Goal: Information Seeking & Learning: Learn about a topic

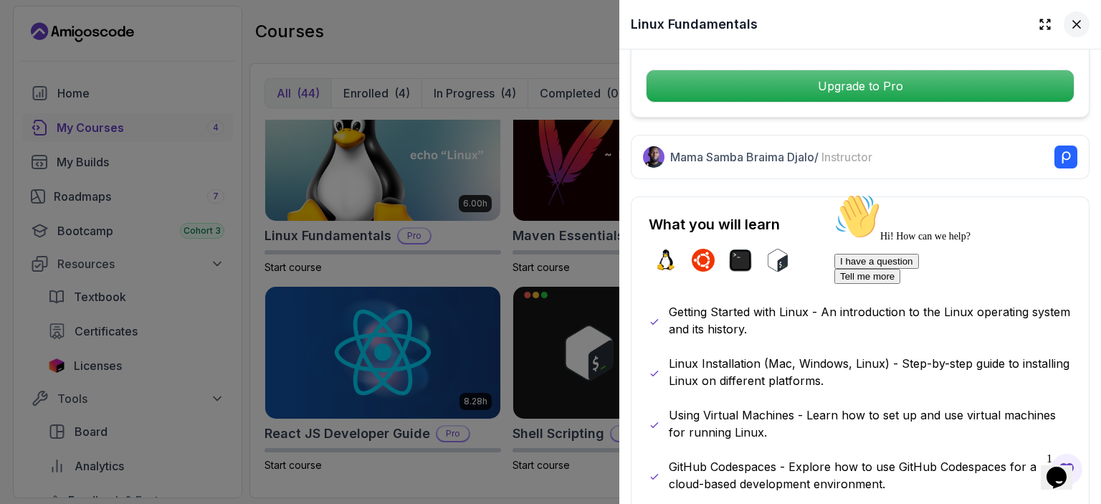
click at [1069, 19] on icon at bounding box center [1076, 24] width 14 height 14
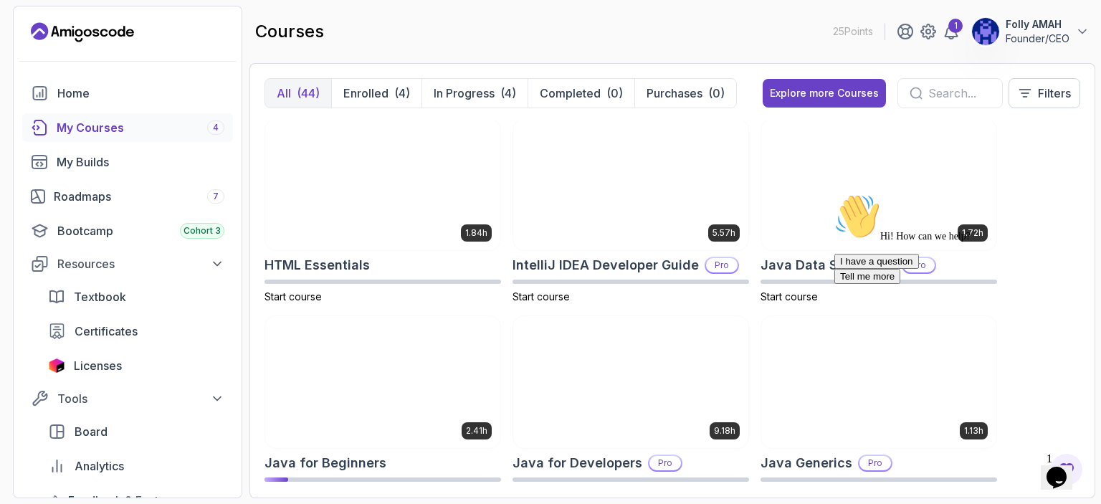
scroll to position [764, 0]
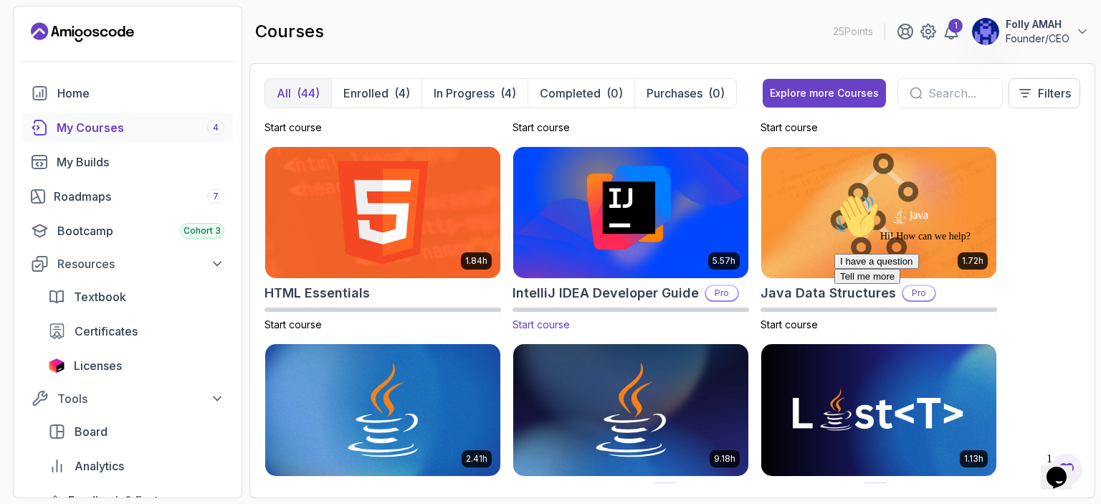
click at [602, 194] on img at bounding box center [630, 212] width 247 height 138
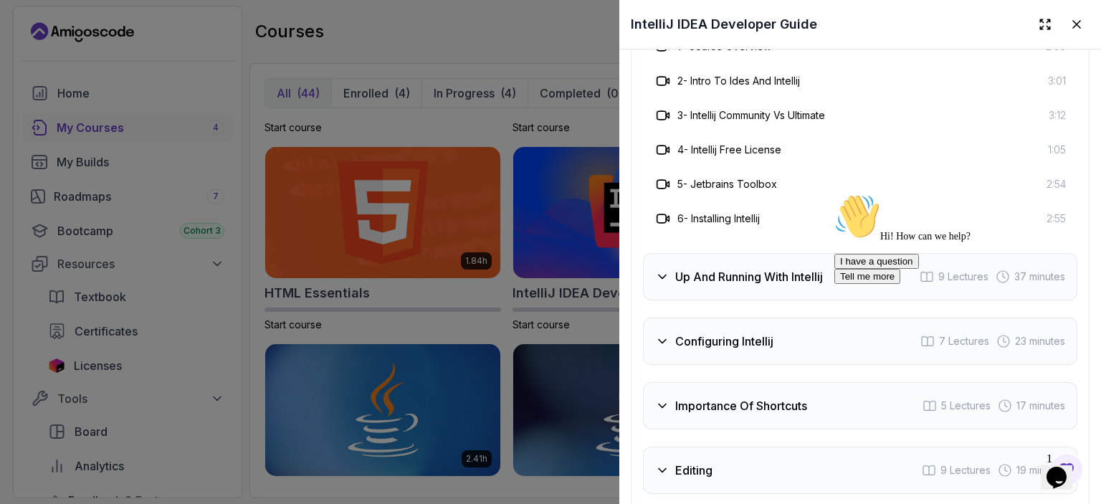
scroll to position [2759, 0]
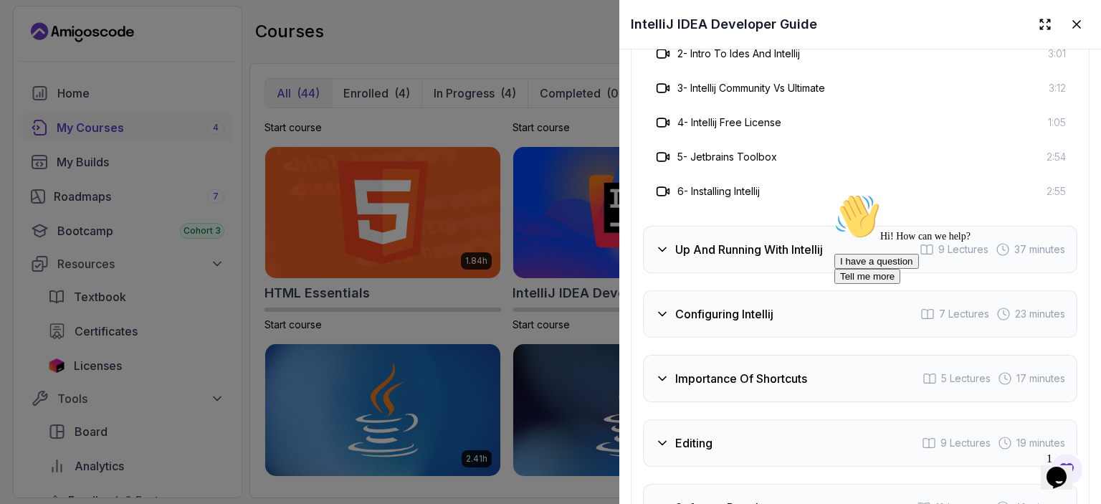
click at [666, 257] on icon at bounding box center [662, 249] width 14 height 14
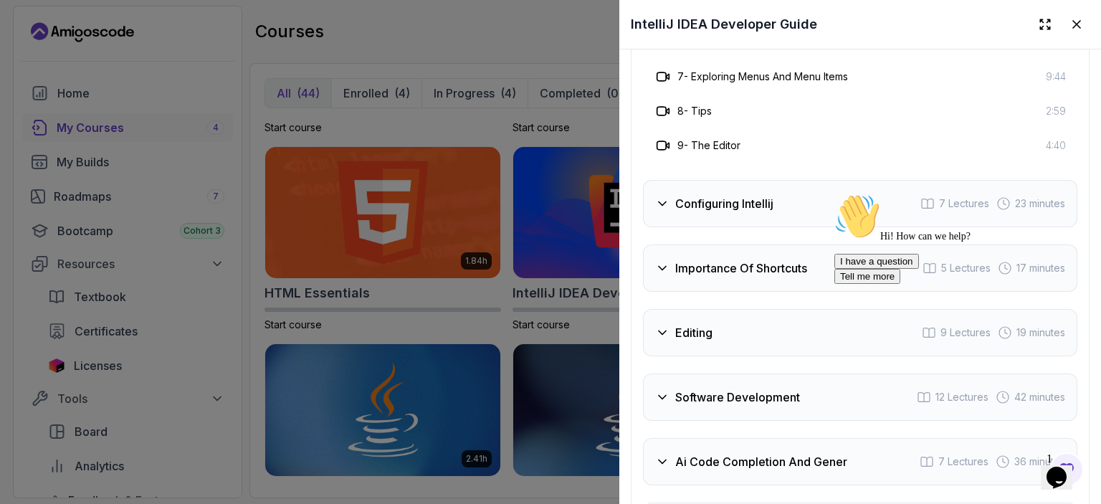
scroll to position [2974, 0]
click at [668, 209] on icon at bounding box center [662, 202] width 14 height 14
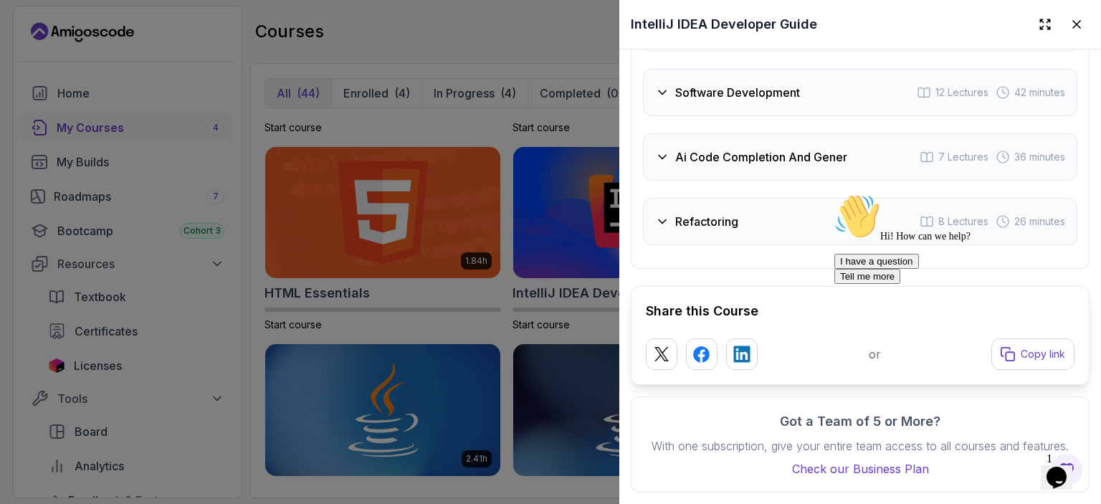
scroll to position [3234, 0]
click at [1073, 25] on icon at bounding box center [1076, 24] width 7 height 7
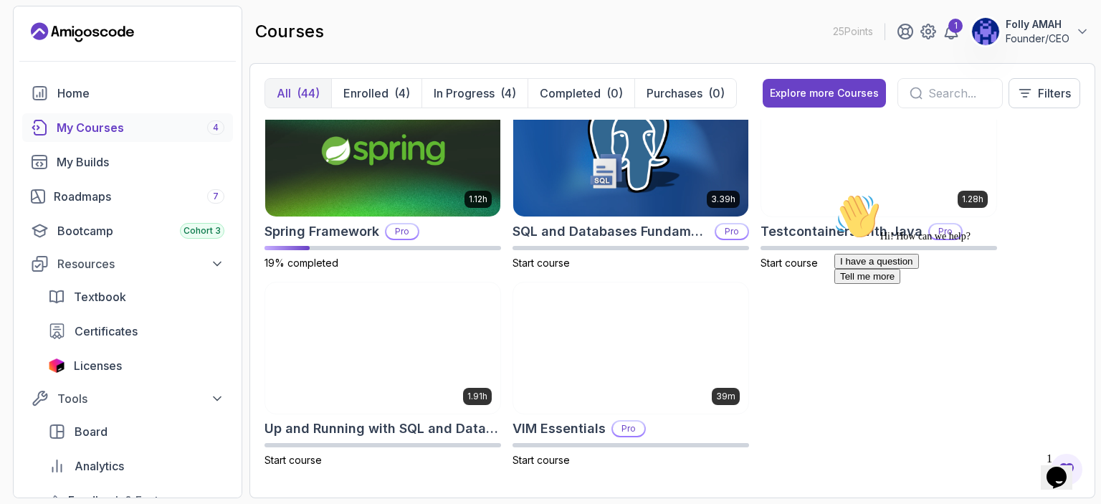
scroll to position [2604, 0]
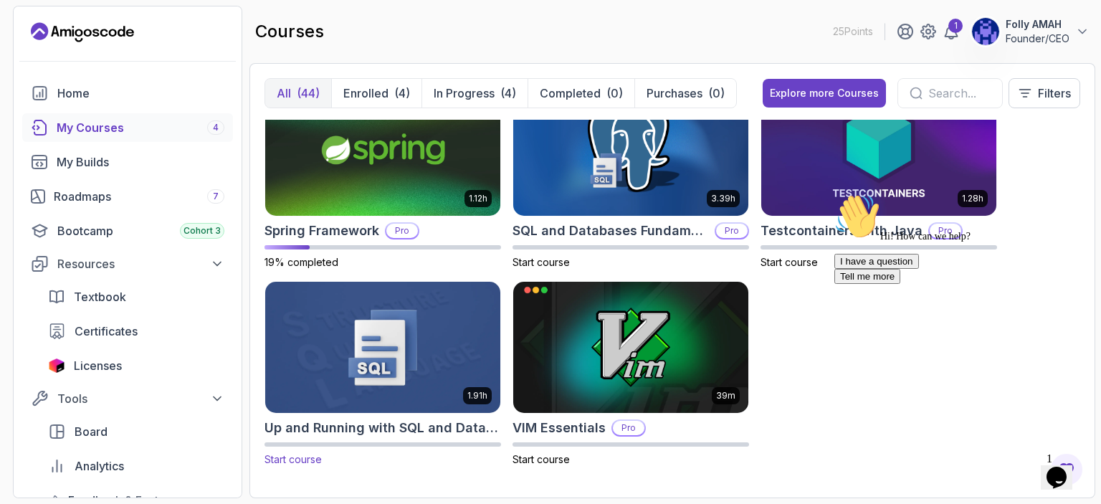
click at [436, 349] on img at bounding box center [382, 347] width 247 height 138
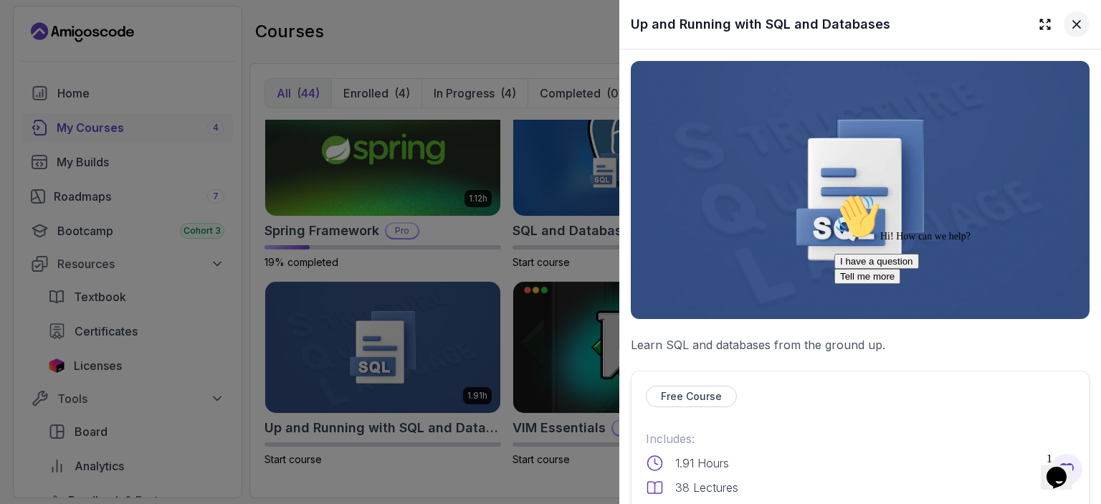
click at [1073, 21] on icon at bounding box center [1076, 24] width 7 height 7
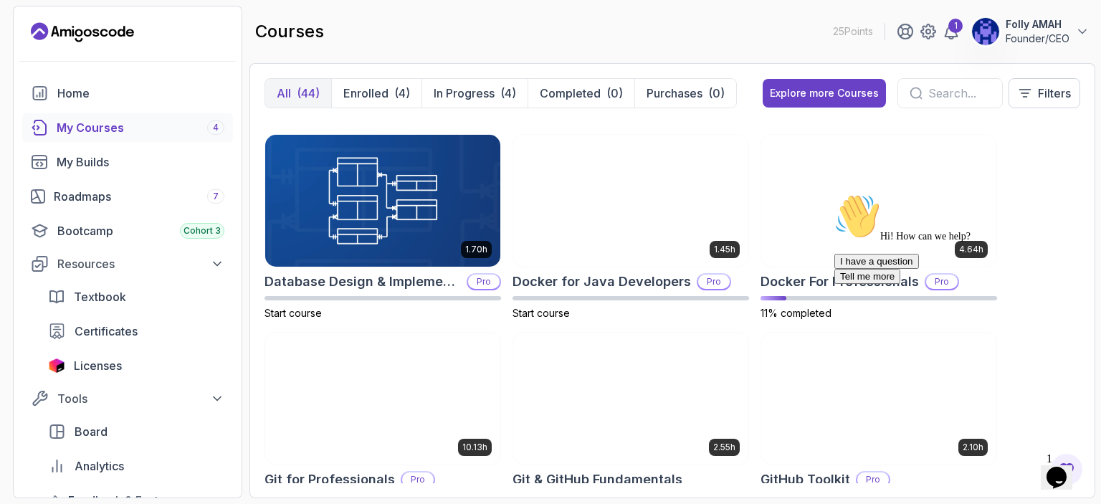
scroll to position [358, 0]
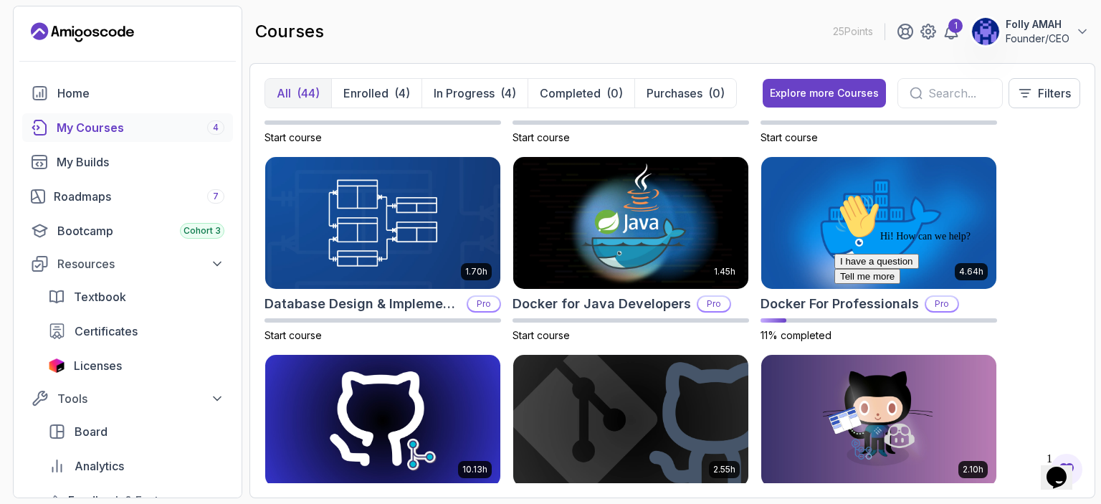
click at [846, 214] on div "Hi! How can we help? I have a question Tell me more" at bounding box center [963, 238] width 258 height 90
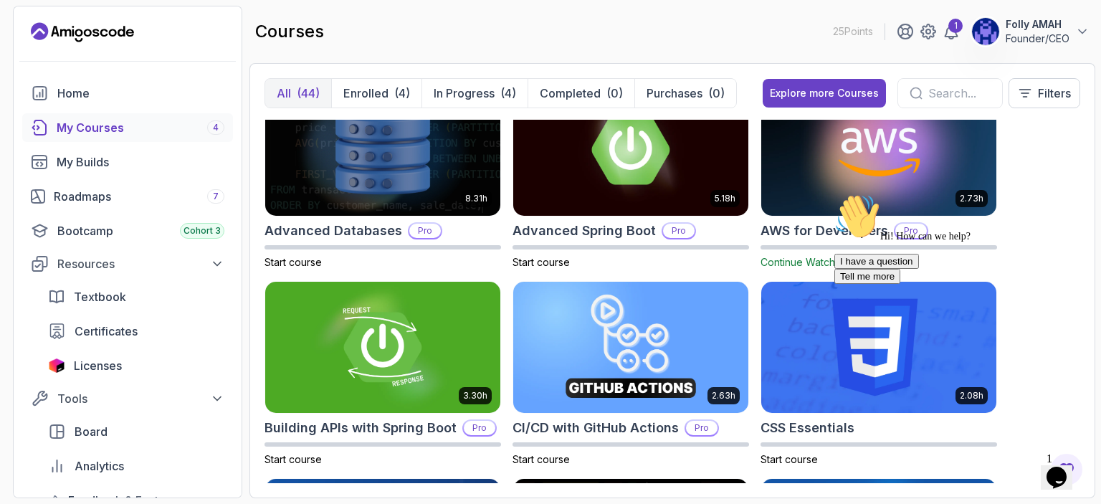
scroll to position [0, 0]
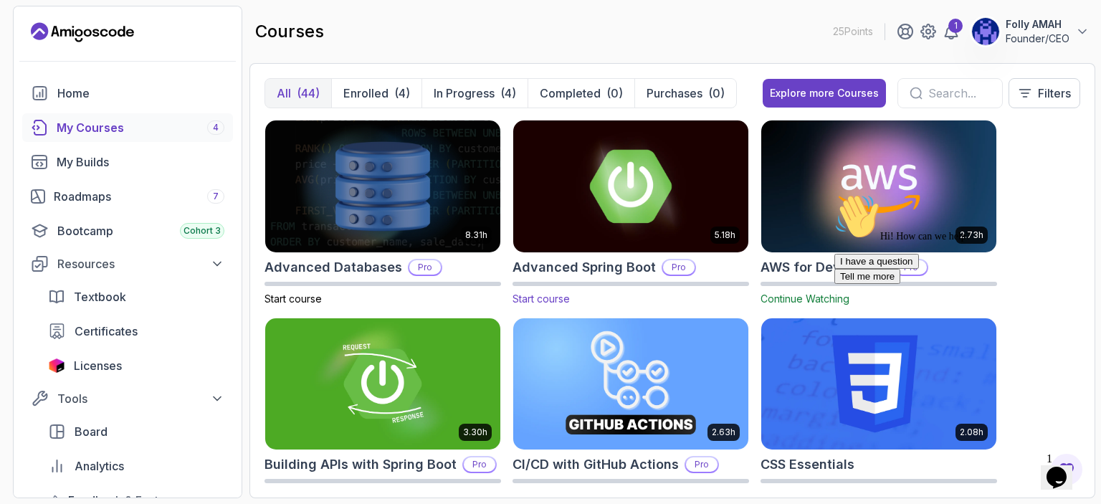
click at [635, 226] on img at bounding box center [630, 186] width 247 height 138
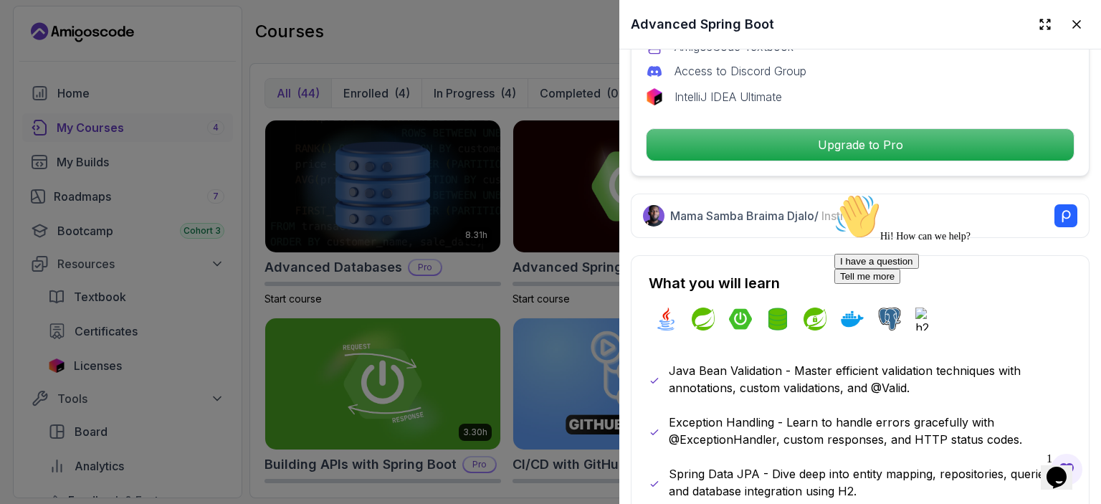
scroll to position [585, 0]
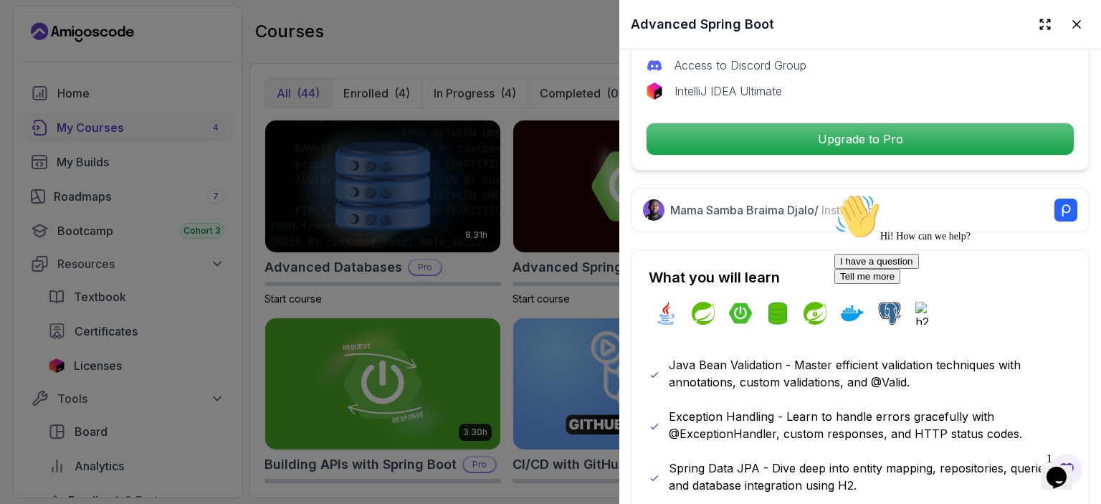
click at [834, 193] on icon "Chat attention grabber" at bounding box center [834, 193] width 0 height 0
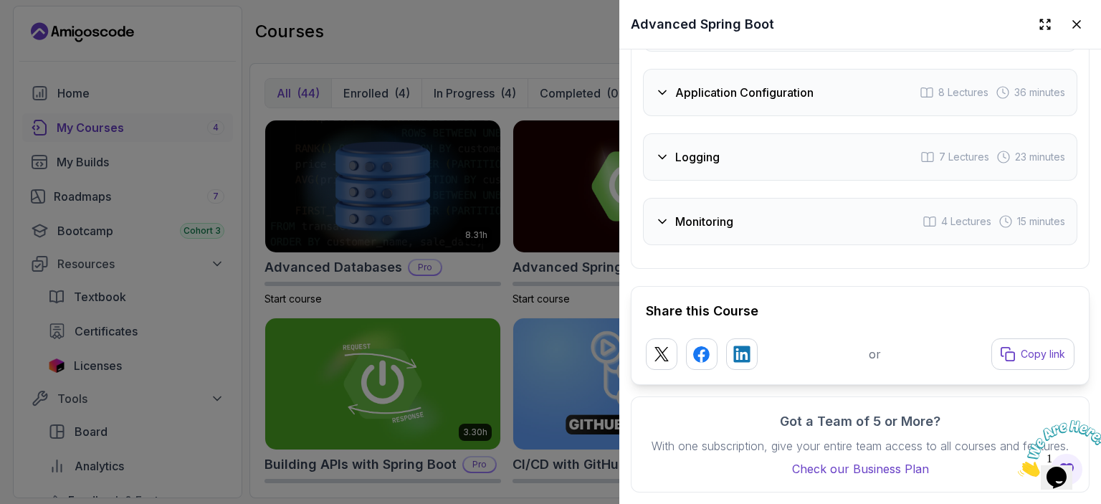
scroll to position [3669, 0]
click at [1069, 22] on icon at bounding box center [1076, 24] width 14 height 14
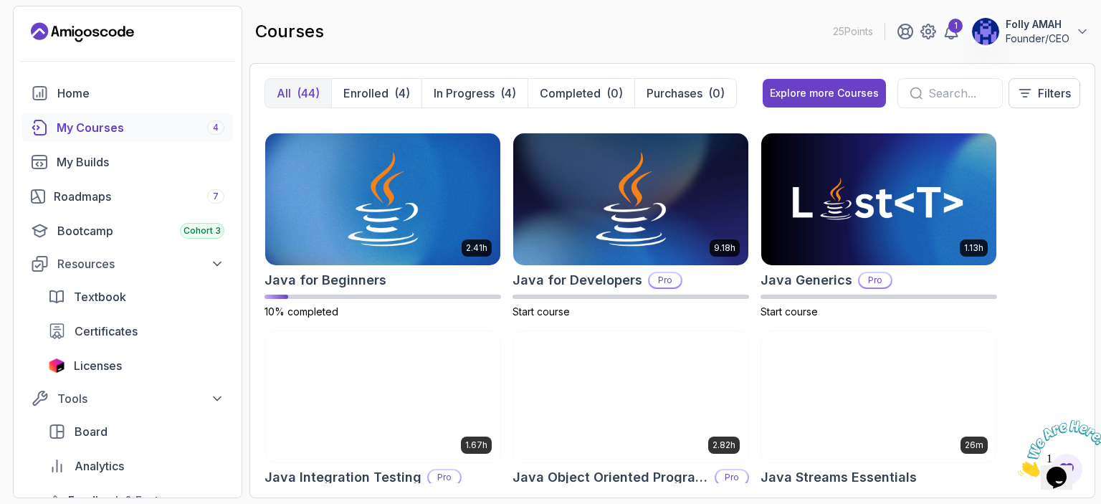
scroll to position [1003, 0]
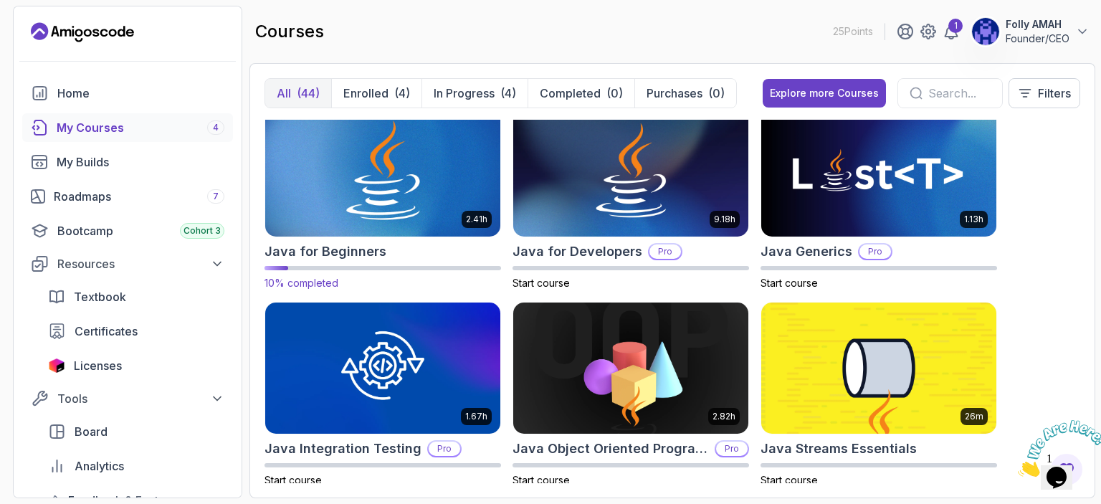
click at [407, 176] on img at bounding box center [382, 171] width 247 height 138
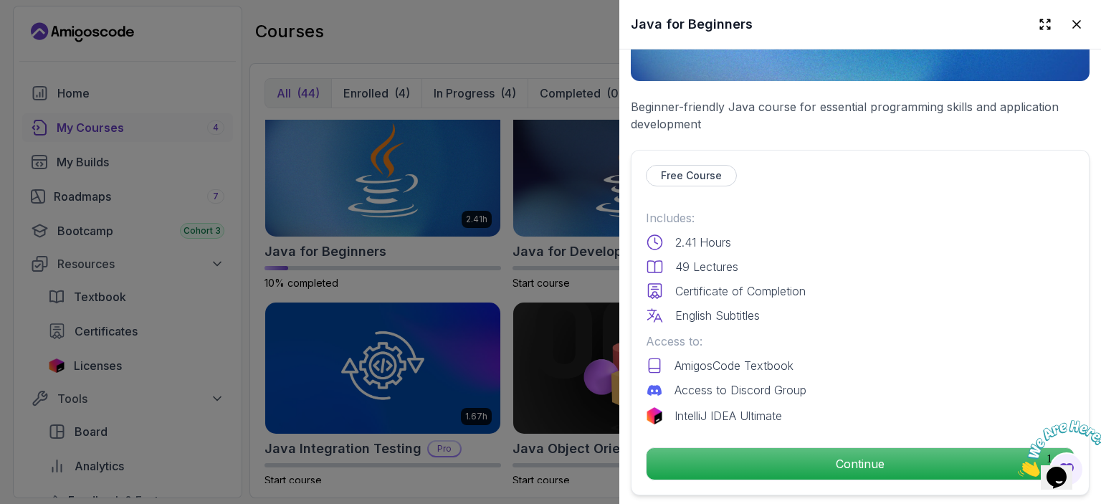
scroll to position [298, 0]
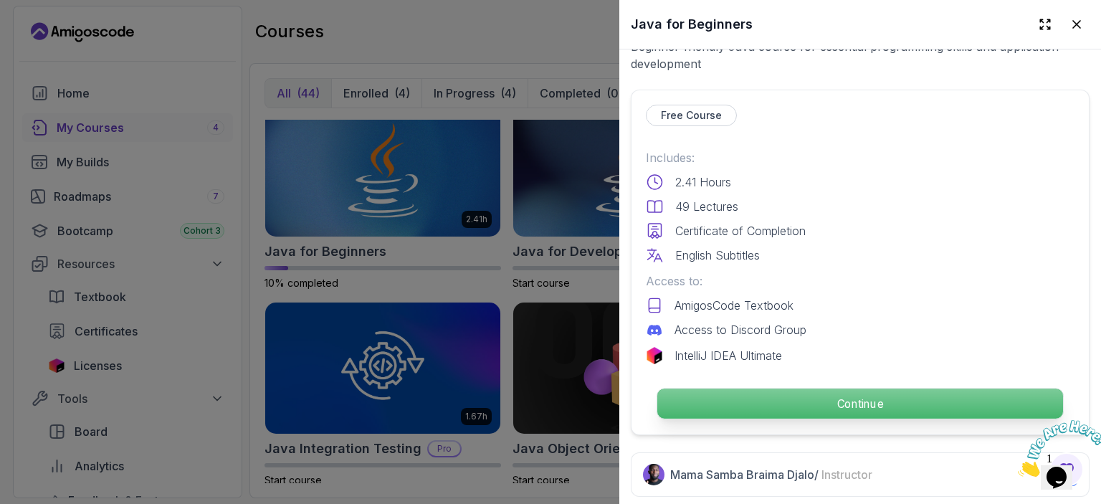
click at [818, 397] on p "Continue" at bounding box center [860, 403] width 406 height 30
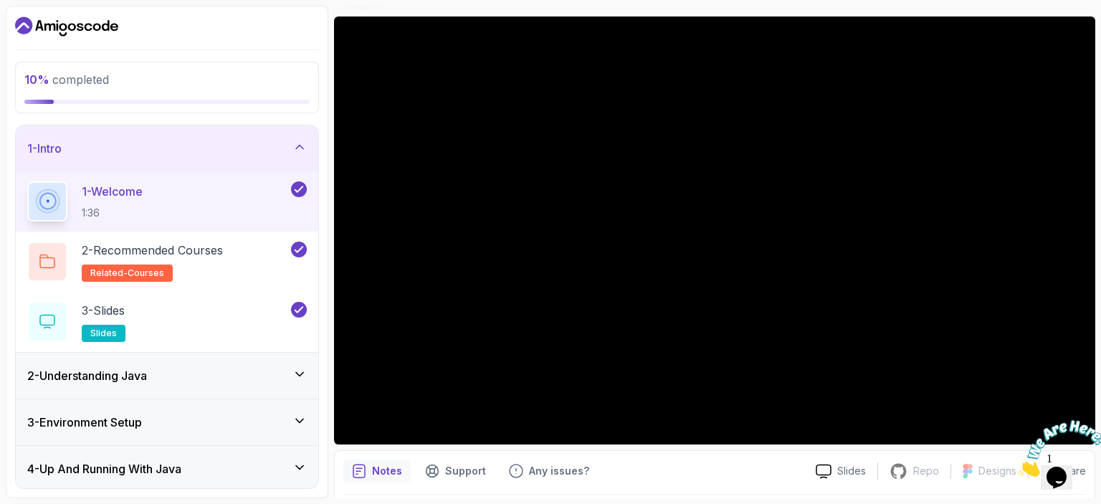
scroll to position [119, 0]
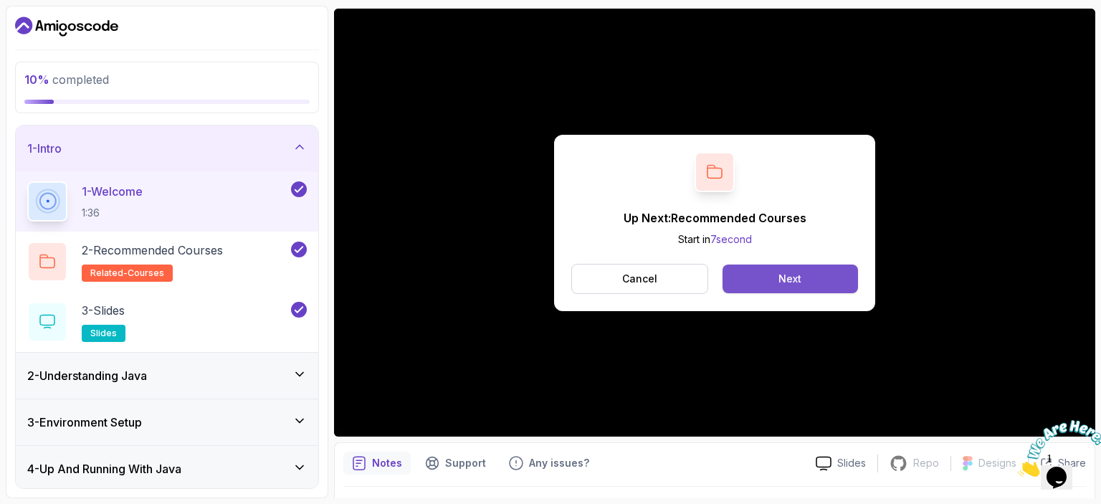
click at [748, 274] on button "Next" at bounding box center [789, 278] width 135 height 29
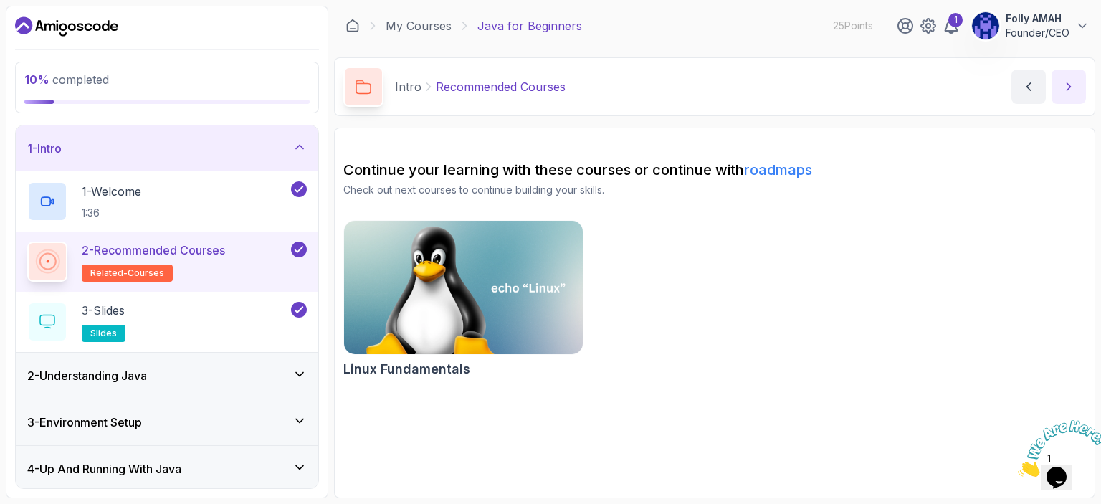
click at [1058, 93] on button "next content" at bounding box center [1068, 87] width 34 height 34
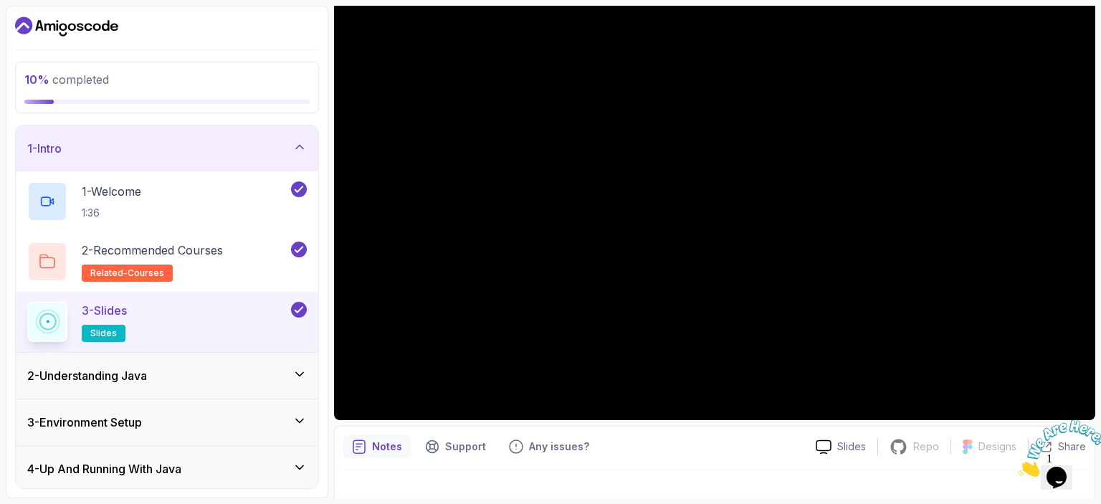
scroll to position [156, 0]
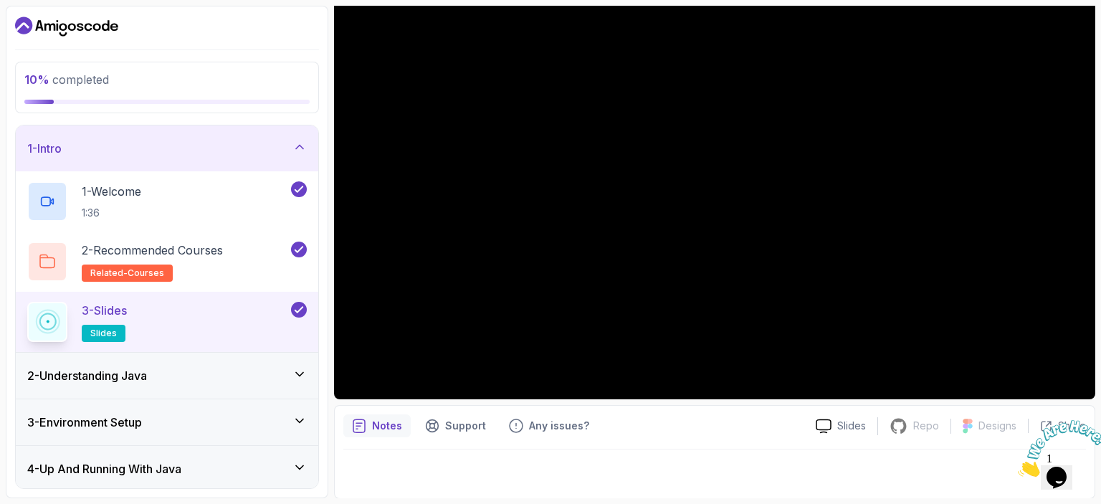
click at [127, 323] on h2 "3 - Slides slides" at bounding box center [104, 322] width 45 height 40
click at [105, 375] on h3 "2 - Understanding Java" at bounding box center [87, 375] width 120 height 17
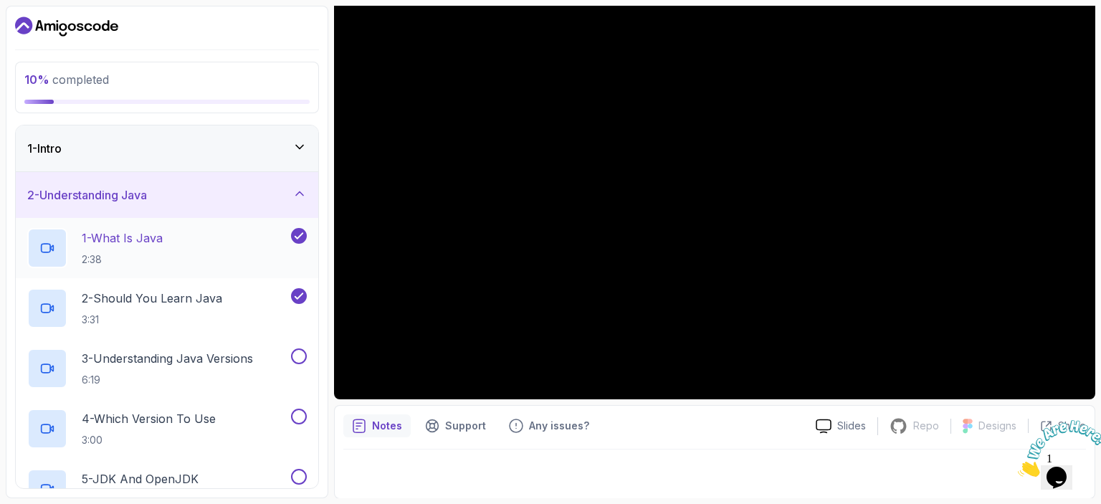
click at [136, 244] on p "1 - What Is Java" at bounding box center [122, 237] width 81 height 17
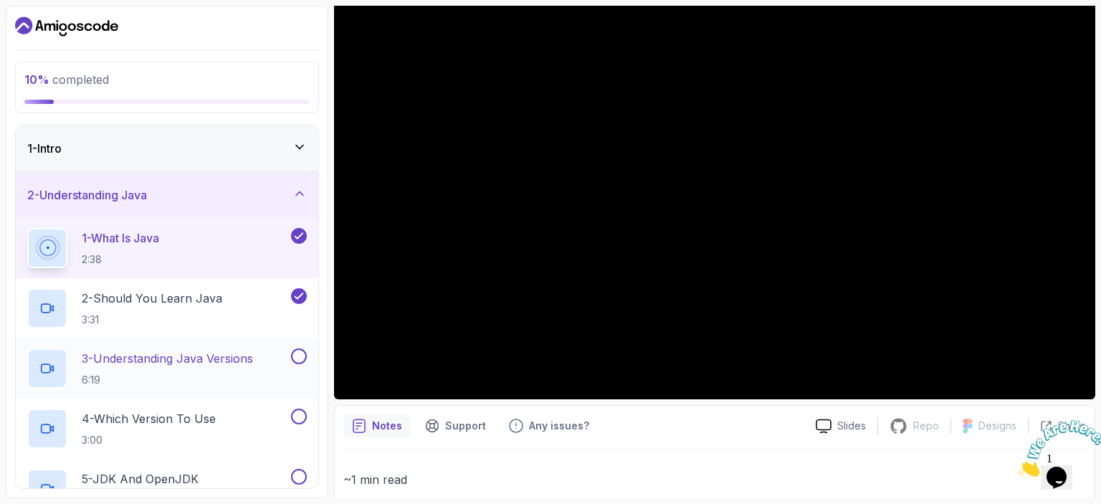
click at [300, 360] on button at bounding box center [299, 356] width 16 height 16
click at [299, 352] on icon at bounding box center [298, 356] width 13 height 14
click at [234, 355] on p "3 - Understanding Java Versions" at bounding box center [167, 358] width 171 height 17
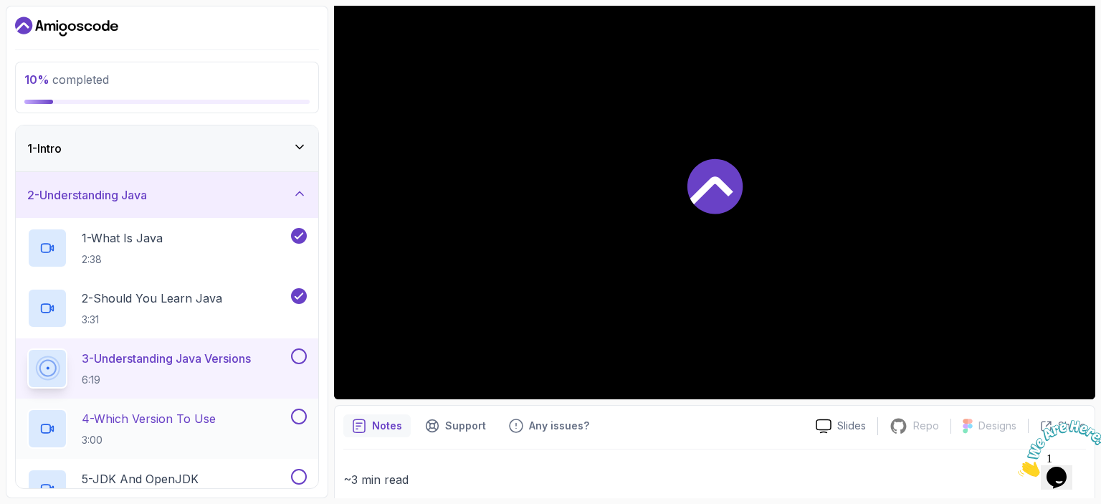
click at [177, 418] on p "4 - Which Version To Use" at bounding box center [149, 418] width 134 height 17
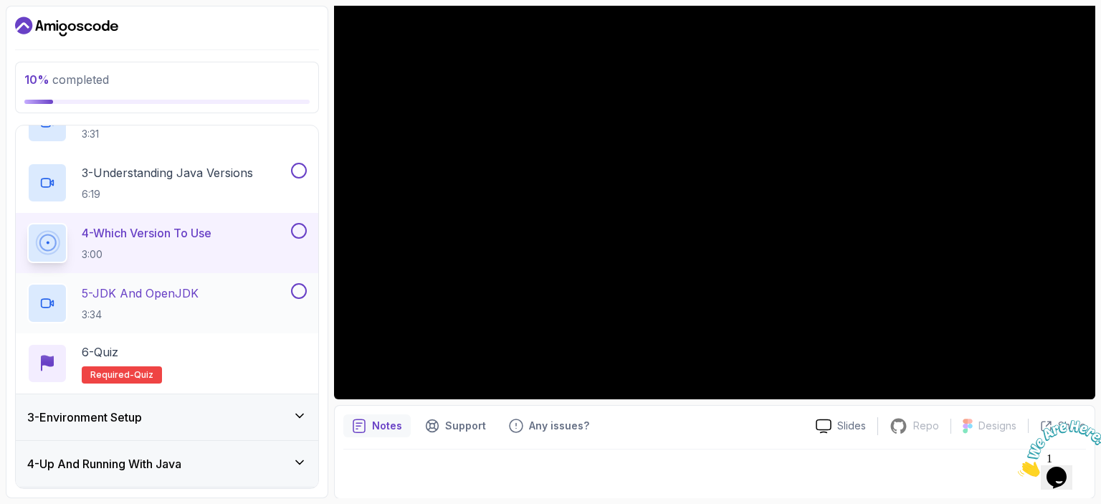
scroll to position [191, 0]
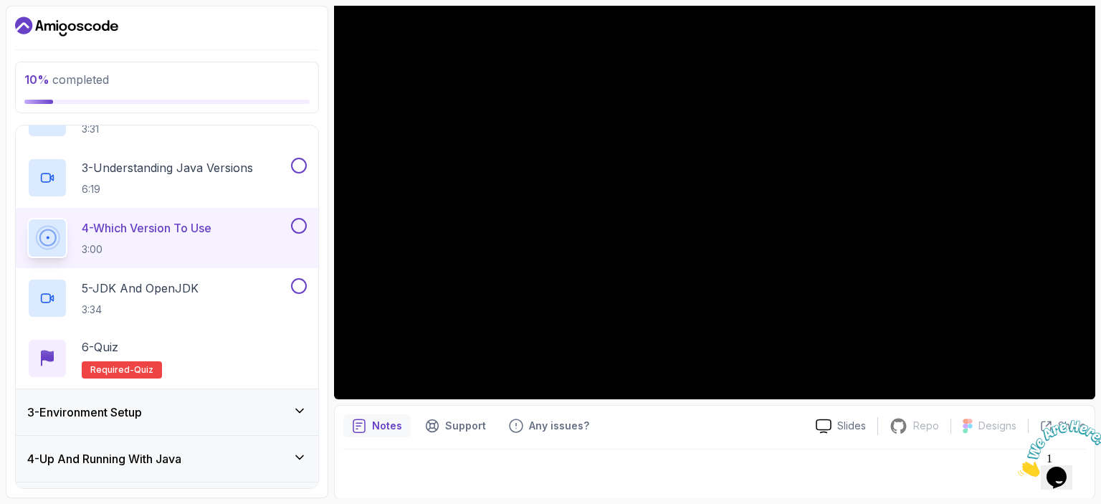
click at [142, 409] on h3 "3 - Environment Setup" at bounding box center [84, 411] width 115 height 17
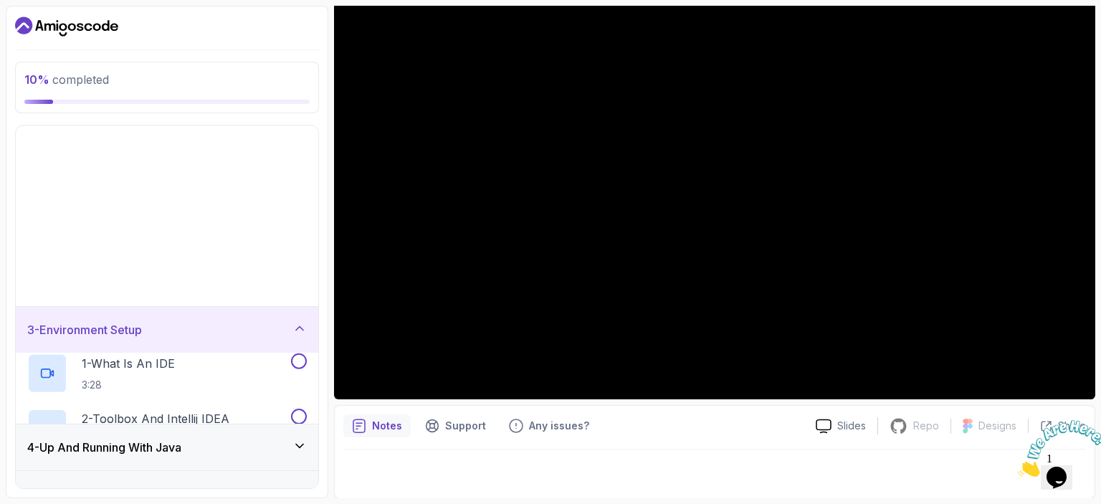
scroll to position [0, 0]
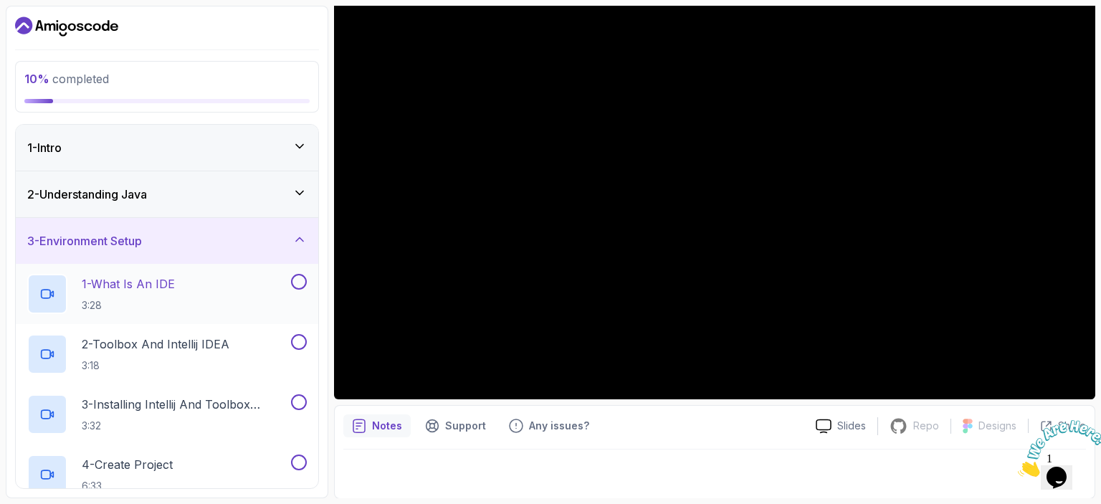
click at [135, 283] on p "1 - What Is An IDE" at bounding box center [128, 283] width 93 height 17
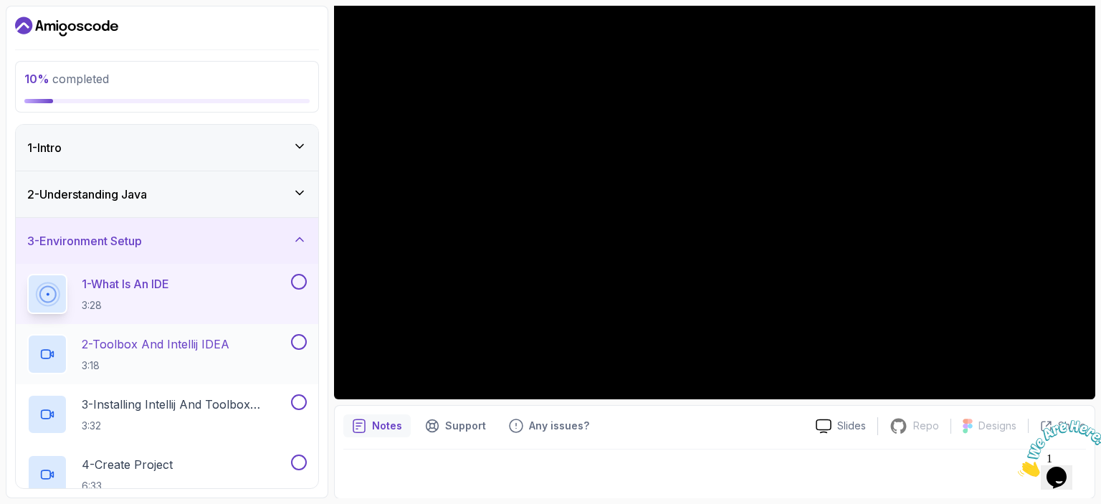
click at [160, 339] on p "2 - Toolbox And Intellij IDEA" at bounding box center [156, 343] width 148 height 17
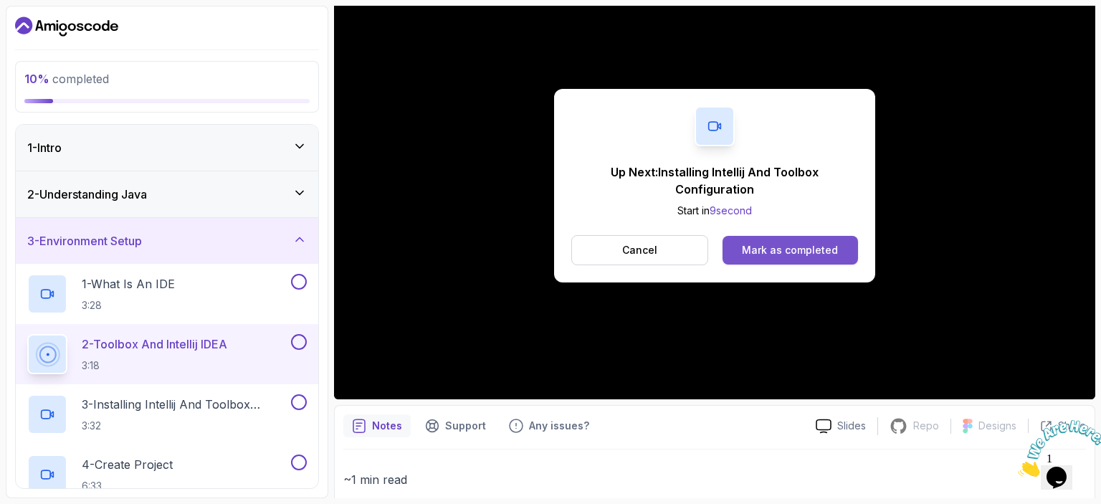
click at [795, 249] on div "Mark as completed" at bounding box center [790, 250] width 96 height 14
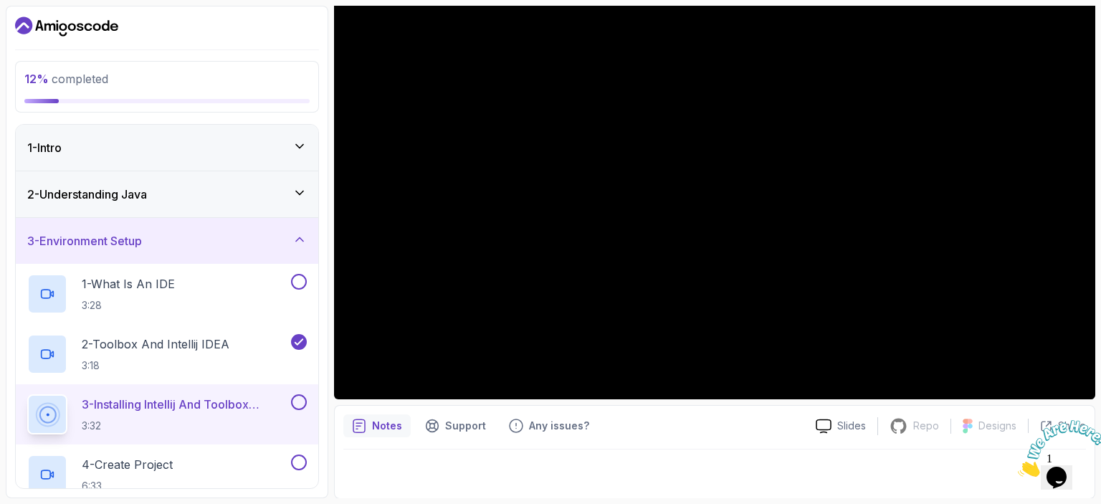
click at [165, 406] on p "3 - Installing Intellij And Toolbox Configuration" at bounding box center [185, 404] width 206 height 17
click at [173, 476] on h2 "4 - Create Project 6:33" at bounding box center [127, 474] width 91 height 37
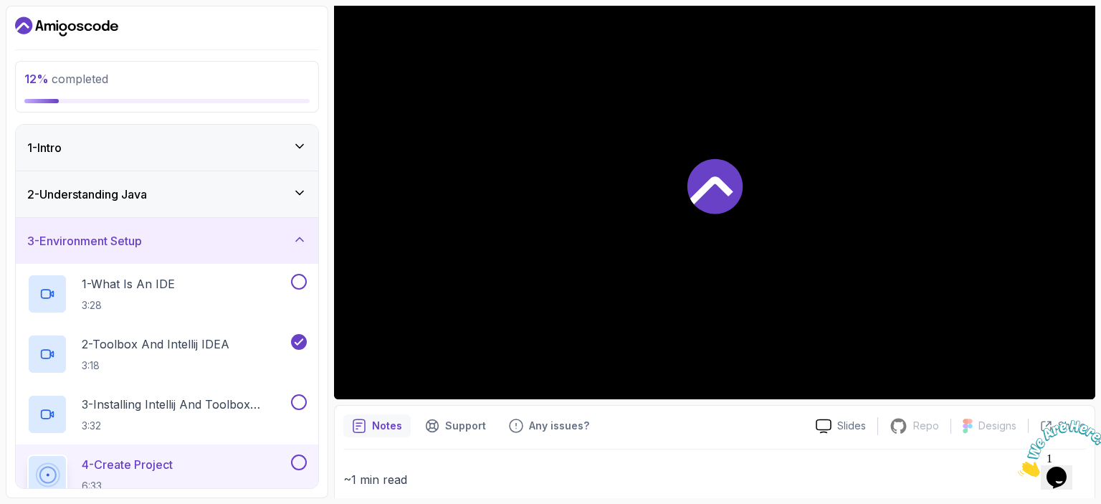
click at [153, 458] on p "4 - Create Project" at bounding box center [127, 464] width 91 height 17
